Goal: Information Seeking & Learning: Find specific page/section

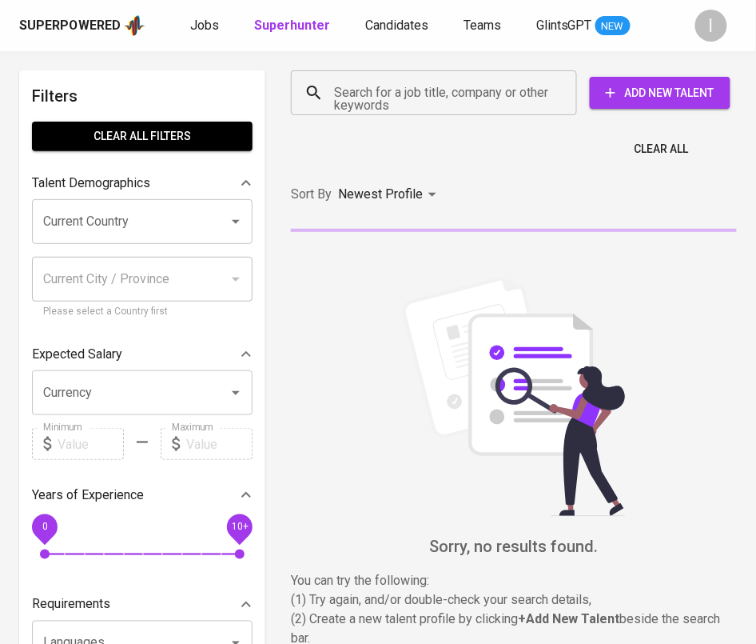
click at [446, 102] on input "Search for a job title, company or other keywords" at bounding box center [438, 93] width 216 height 30
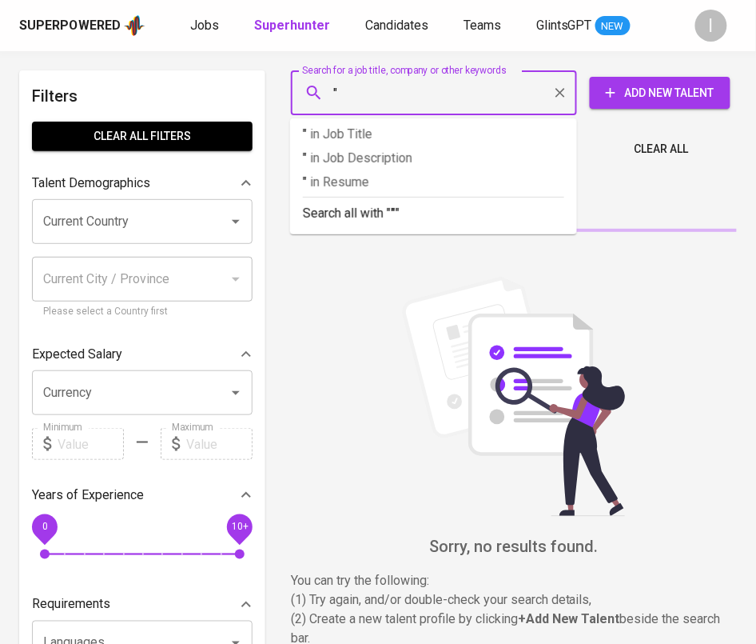
paste input "TEKNIK INSTALASI [GEOGRAPHIC_DATA]"
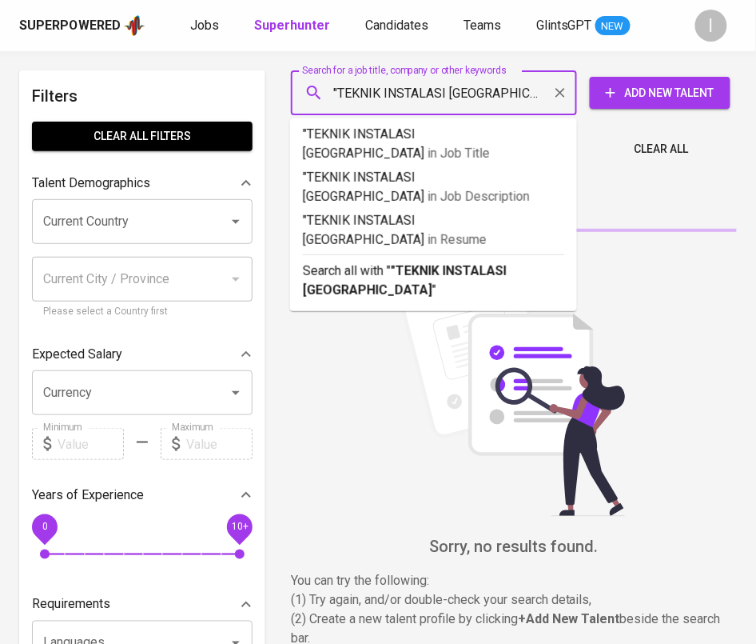
type input ""TEKNIK INSTALASI INDONESIA""
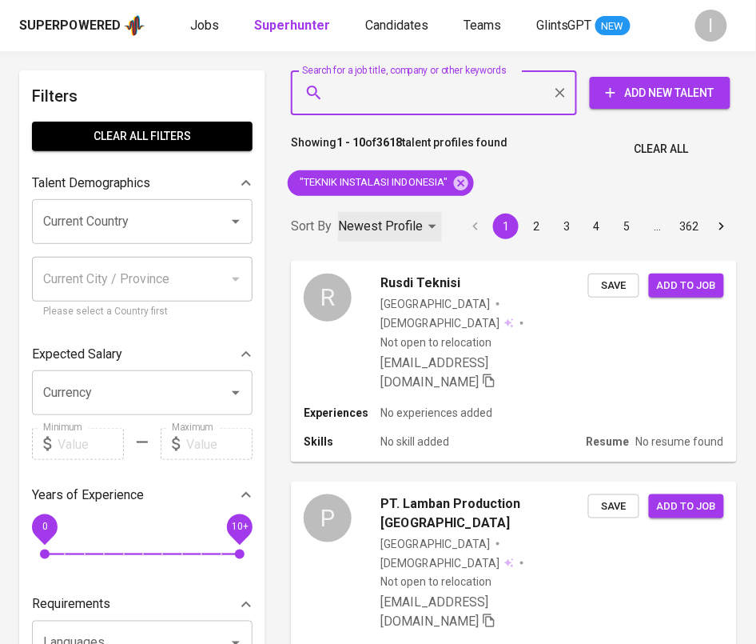
click at [381, 229] on p "Newest Profile" at bounding box center [380, 226] width 85 height 19
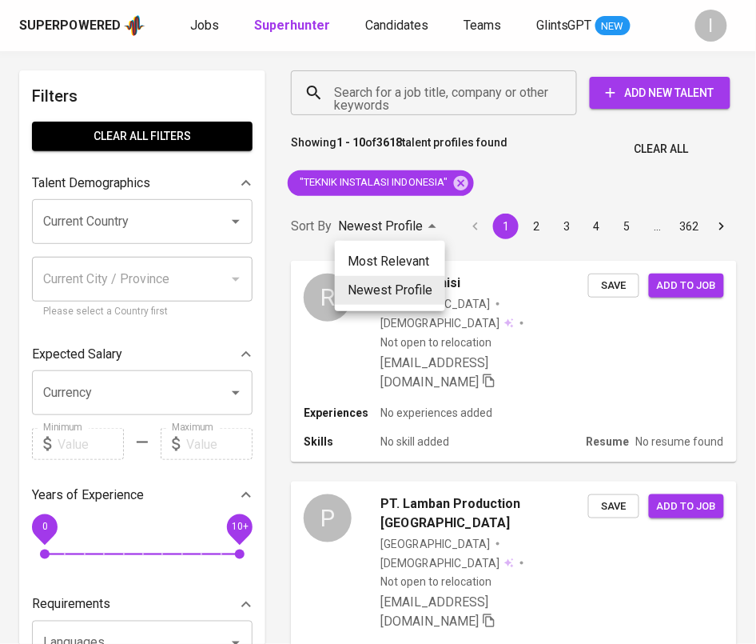
click at [398, 255] on li "Most Relevant" at bounding box center [390, 261] width 110 height 29
type input "MOST_RELEVANT"
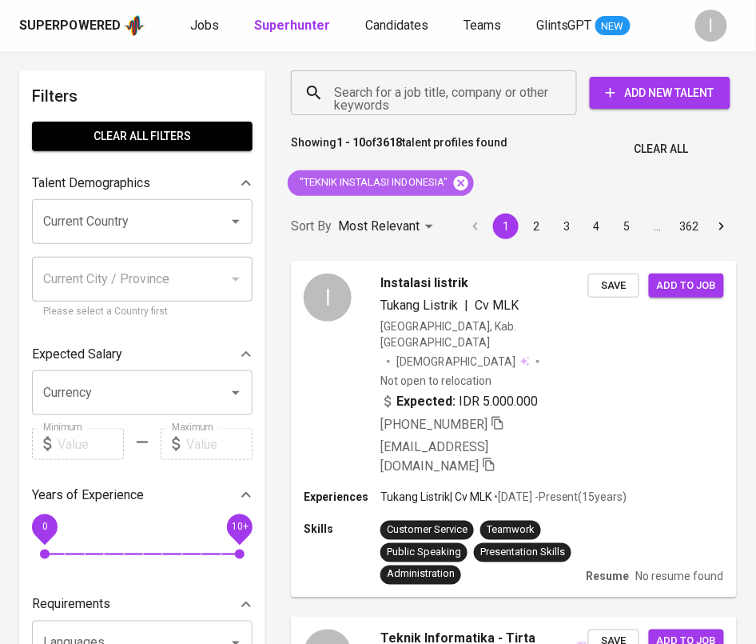
click at [456, 179] on icon at bounding box center [461, 183] width 18 height 18
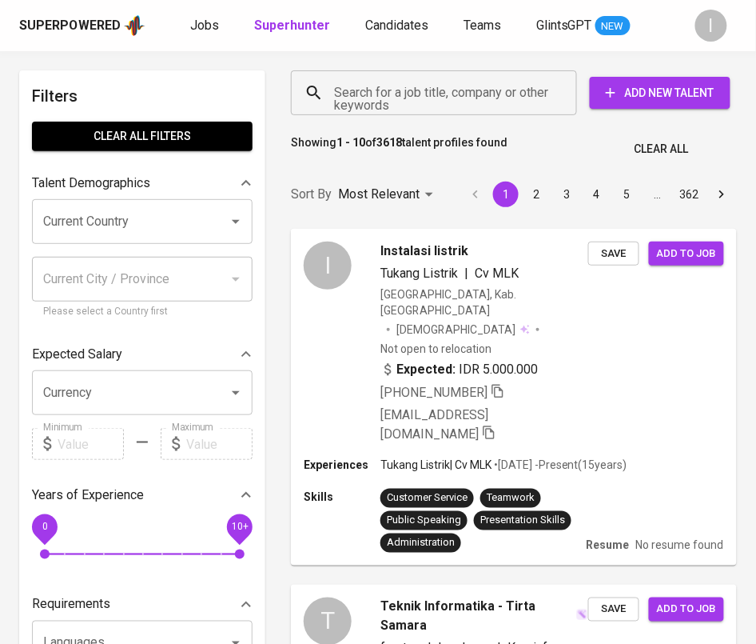
click at [466, 87] on input "Search for a job title, company or other keywords" at bounding box center [438, 93] width 216 height 30
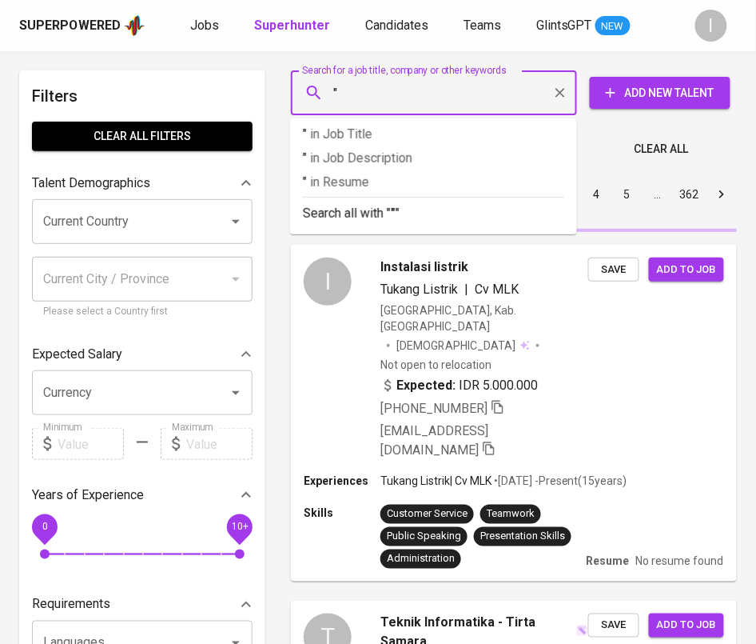
paste input "NICESO PURWADADI"
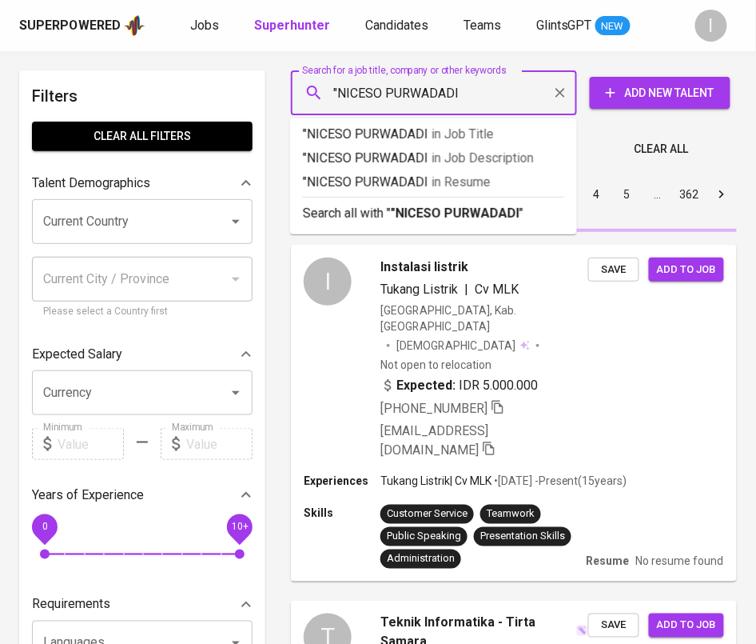
type input ""NICESO PURWADADI""
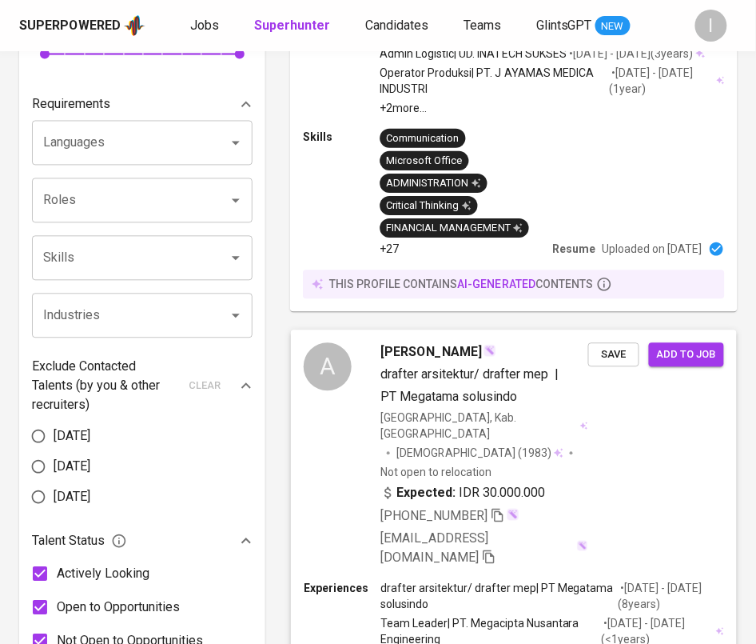
scroll to position [504, 0]
